Goal: Information Seeking & Learning: Find specific fact

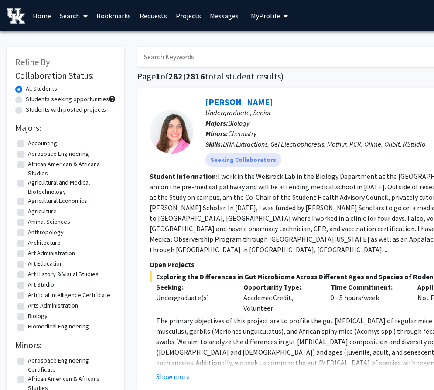
click at [162, 58] on input "Search Keywords" at bounding box center [308, 57] width 342 height 20
type input "biology"
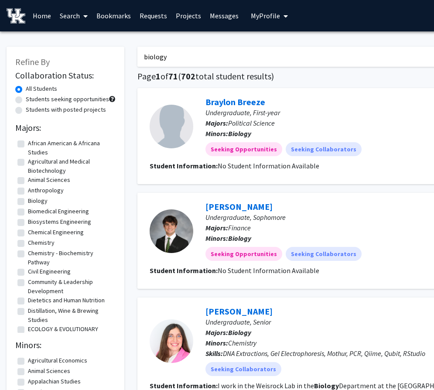
click at [74, 20] on link "Search" at bounding box center [73, 15] width 37 height 31
click at [78, 58] on span "Students" at bounding box center [81, 57] width 53 height 17
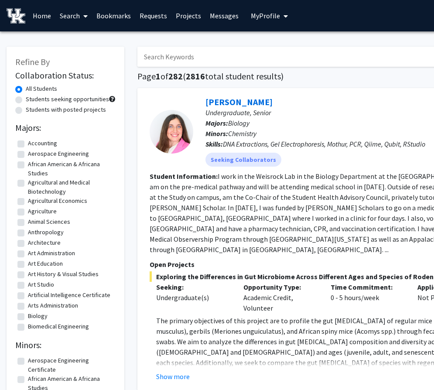
click at [111, 8] on link "Bookmarks" at bounding box center [113, 15] width 43 height 31
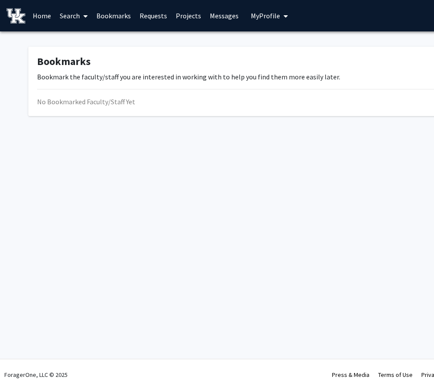
click at [65, 13] on link "Search" at bounding box center [73, 15] width 37 height 31
click at [71, 39] on span "Faculty/Staff" at bounding box center [87, 39] width 64 height 17
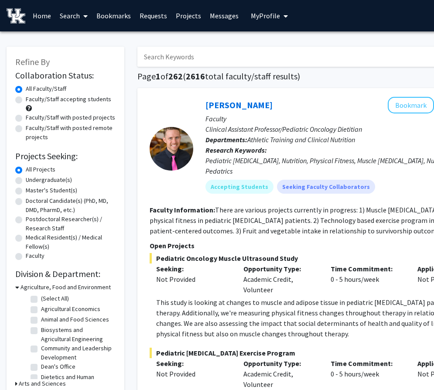
click at [174, 63] on input "Search Keywords" at bounding box center [308, 57] width 342 height 20
type input "biology"
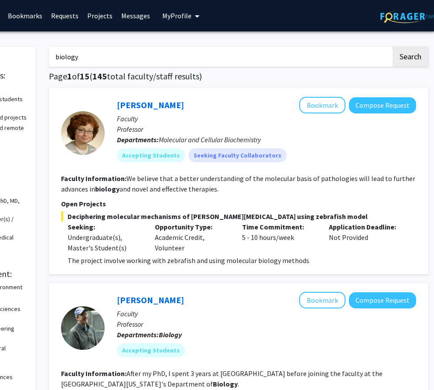
scroll to position [0, 89]
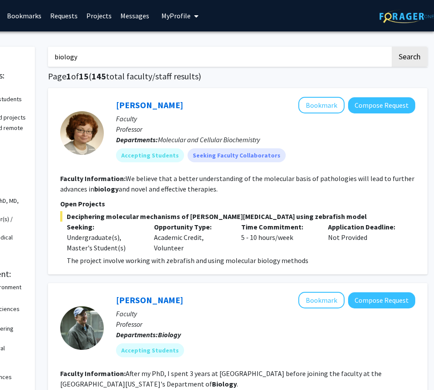
drag, startPoint x: 222, startPoint y: 190, endPoint x: 51, endPoint y: 176, distance: 171.4
click at [51, 176] on div "[PERSON_NAME] Bookmark Compose Request Faculty Professor Departments: Molecular…" at bounding box center [237, 181] width 379 height 186
click at [112, 185] on b "biology" at bounding box center [106, 188] width 24 height 9
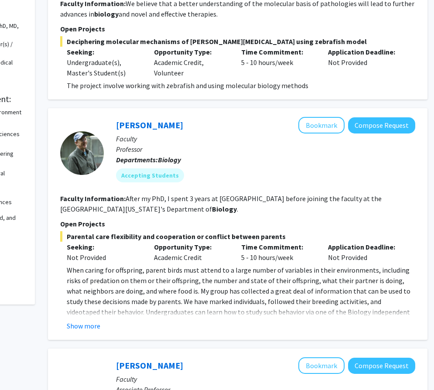
scroll to position [178, 89]
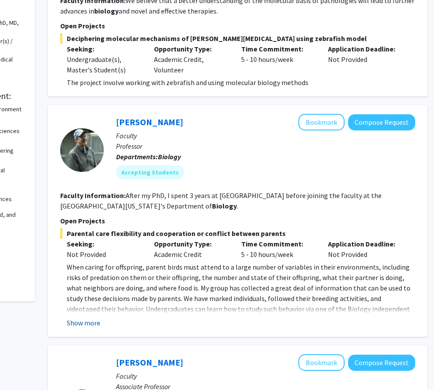
click at [81, 321] on button "Show more" at bounding box center [84, 322] width 34 height 10
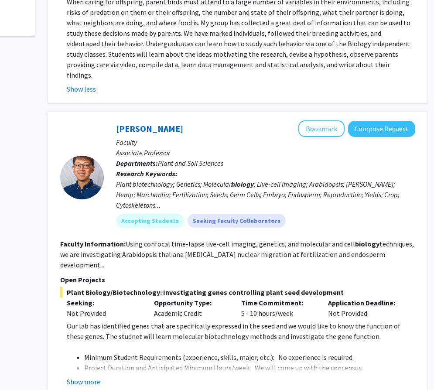
scroll to position [444, 89]
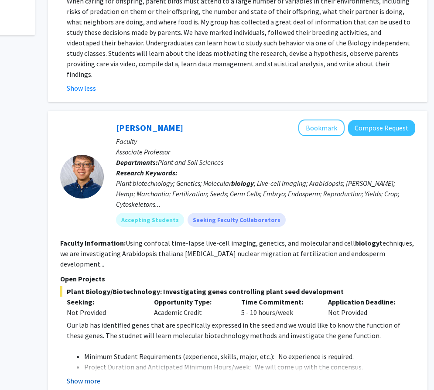
click at [84, 375] on button "Show more" at bounding box center [84, 380] width 34 height 10
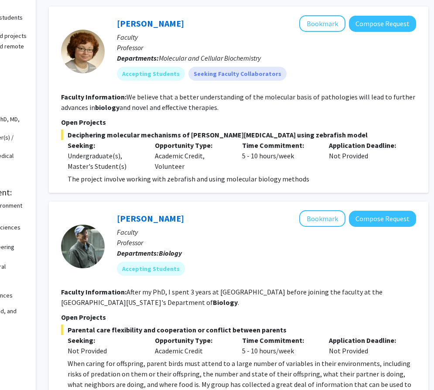
scroll to position [0, 88]
